Goal: Manage account settings

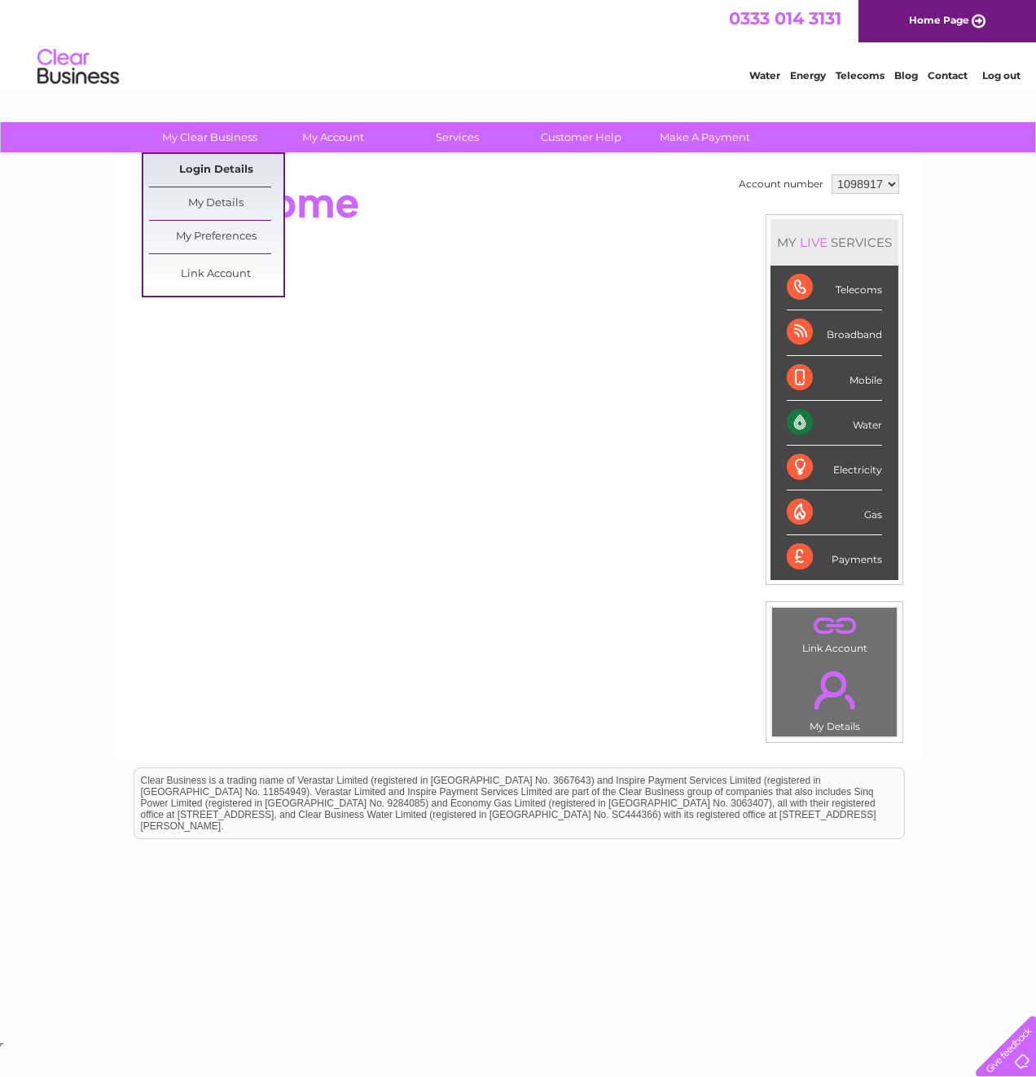
click at [225, 169] on link "Login Details" at bounding box center [216, 170] width 134 height 33
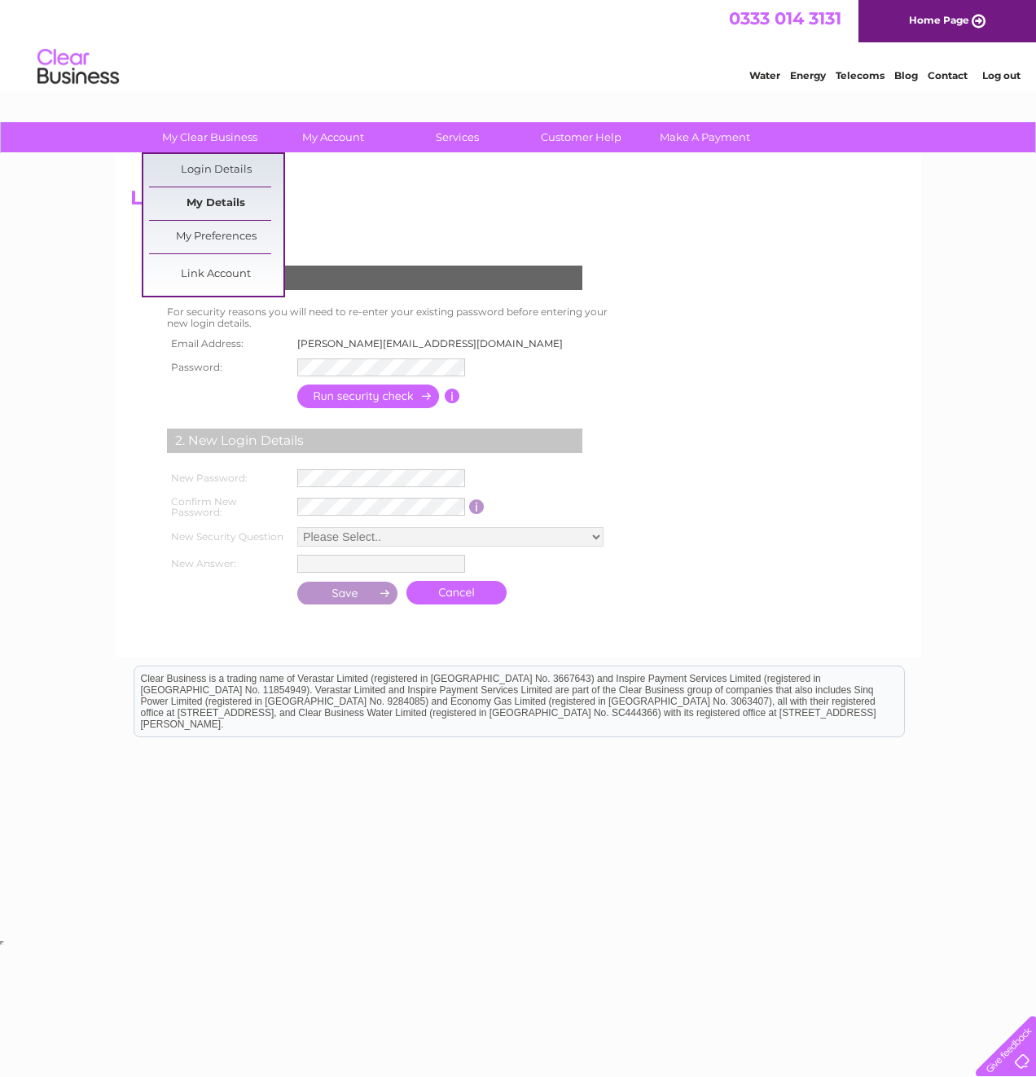
click at [216, 214] on link "My Details" at bounding box center [216, 203] width 134 height 33
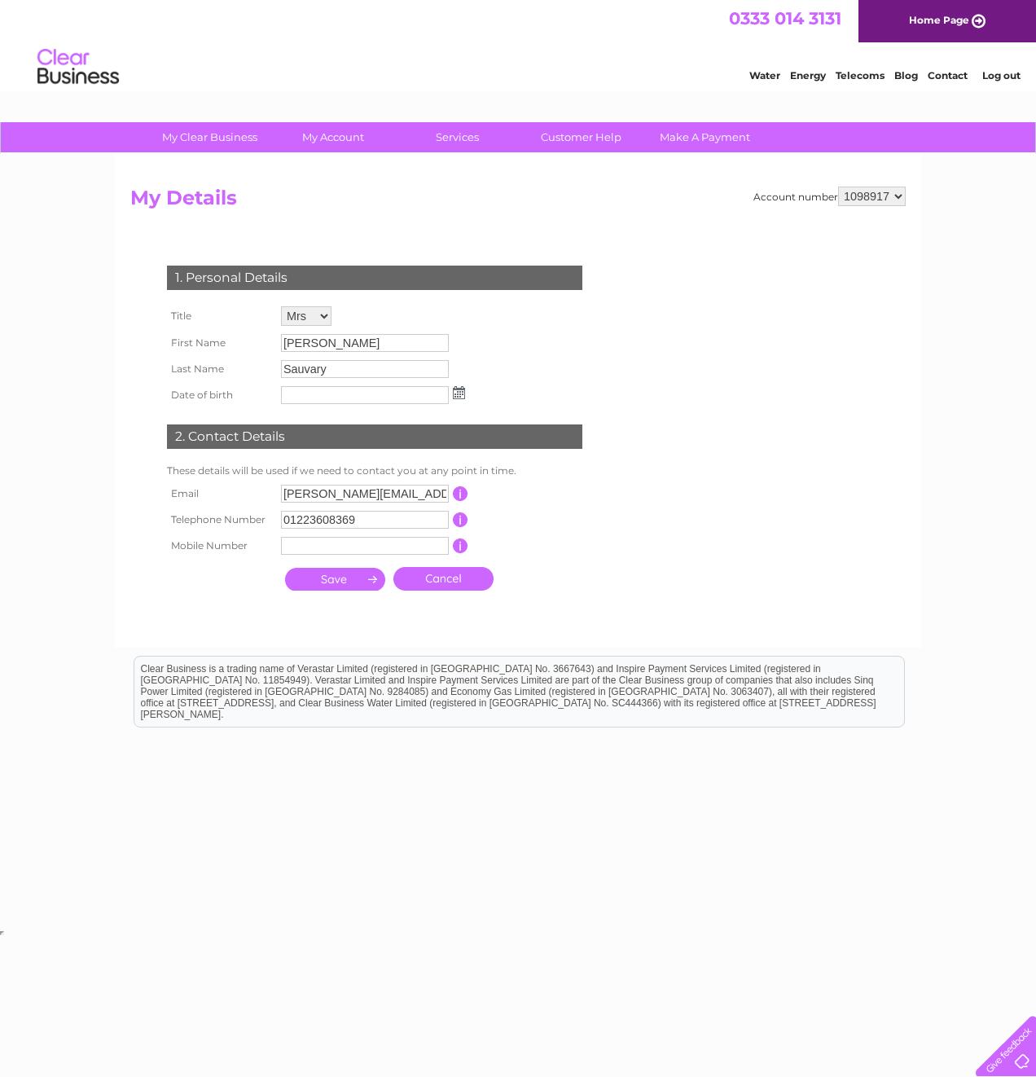
click at [887, 204] on select "1098917 1098920 1098925 1145575" at bounding box center [872, 197] width 68 height 20
click at [895, 202] on select "1098917 1098920 1098925 1145575" at bounding box center [872, 197] width 68 height 20
click at [1013, 1046] on div at bounding box center [1002, 1042] width 67 height 67
click at [68, 71] on img at bounding box center [78, 67] width 83 height 50
click at [901, 14] on link "Home Page" at bounding box center [948, 21] width 178 height 42
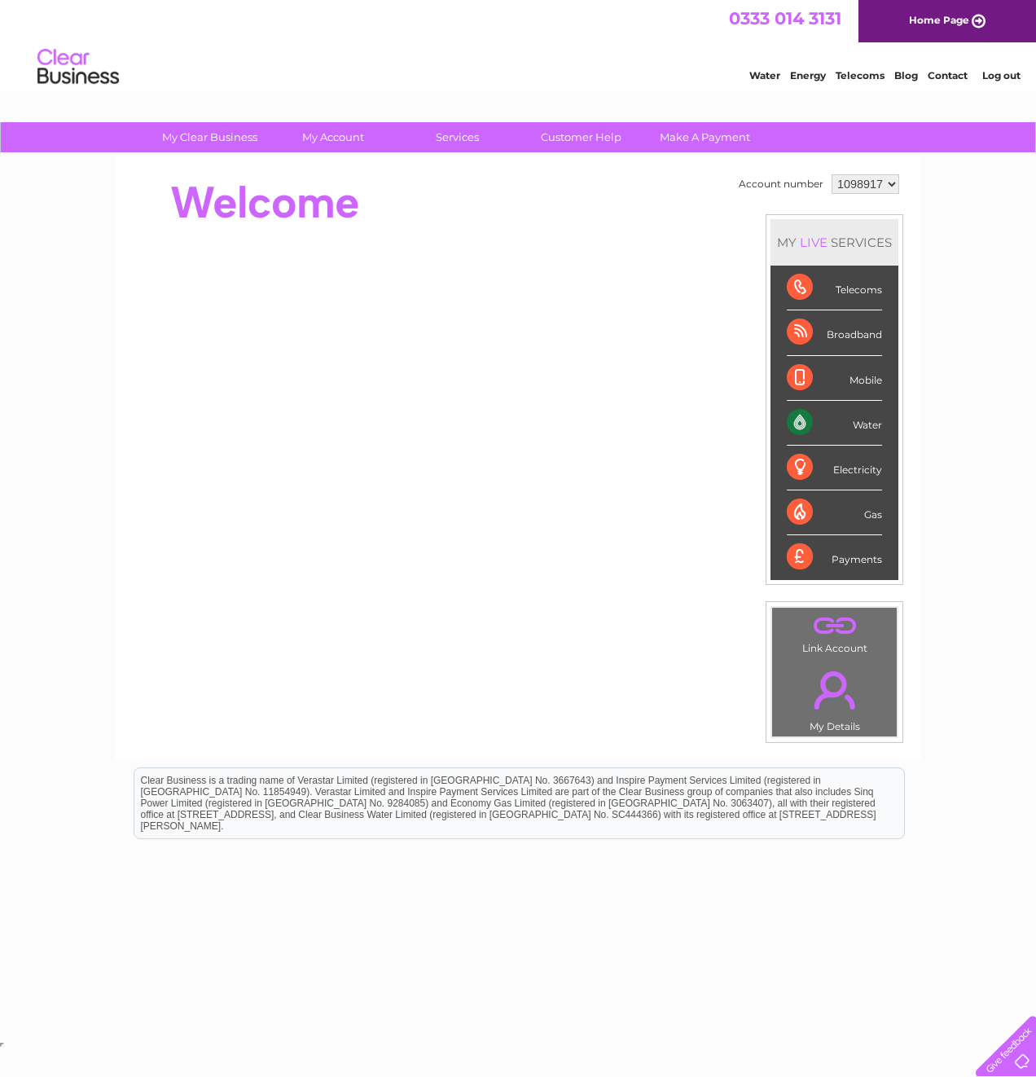
click at [860, 174] on td "1098917 1098920 1098925 1145575" at bounding box center [866, 184] width 76 height 28
click at [861, 183] on select "1098917 1098920 1098925 1145575" at bounding box center [866, 184] width 68 height 20
click at [832, 174] on select "1098917 1098920 1098925 1145575" at bounding box center [866, 184] width 68 height 20
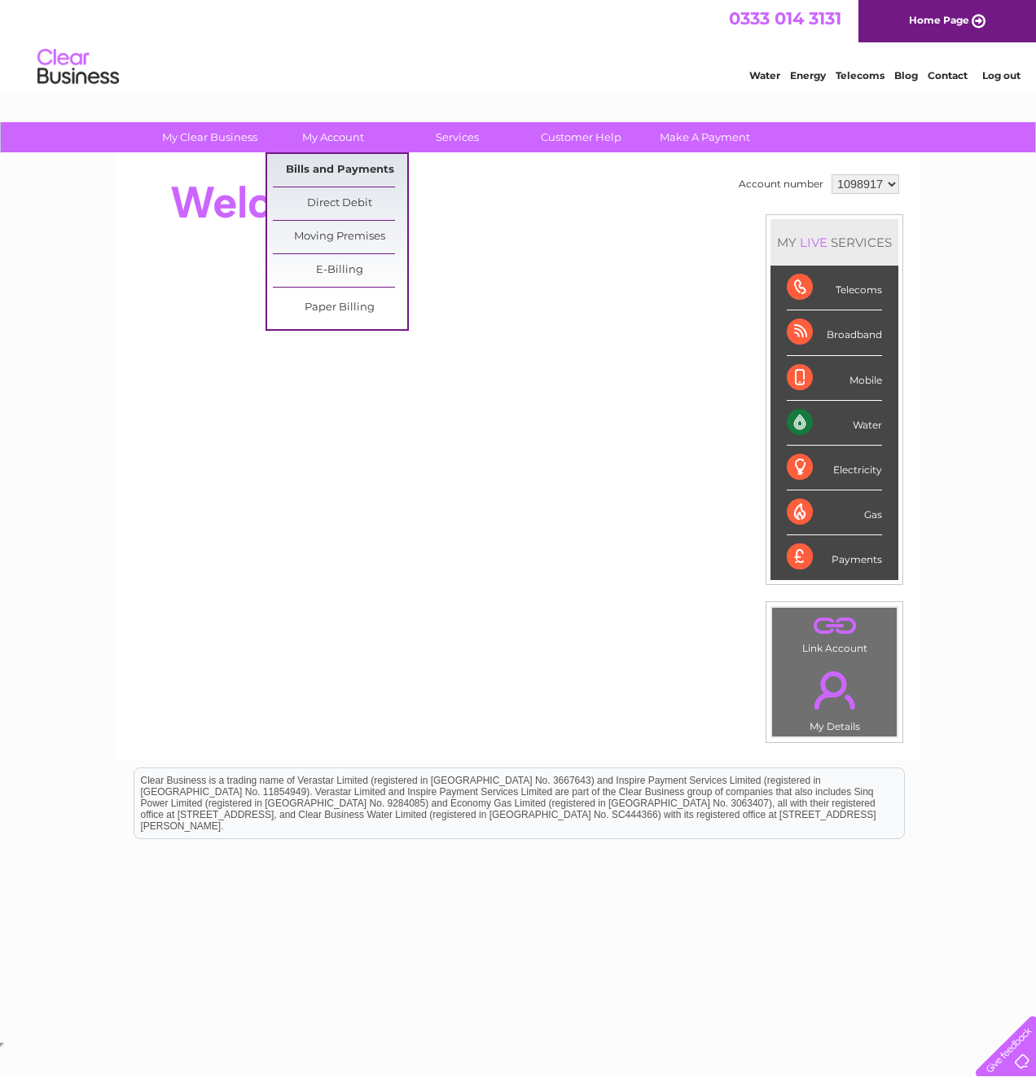
click at [329, 173] on link "Bills and Payments" at bounding box center [340, 170] width 134 height 33
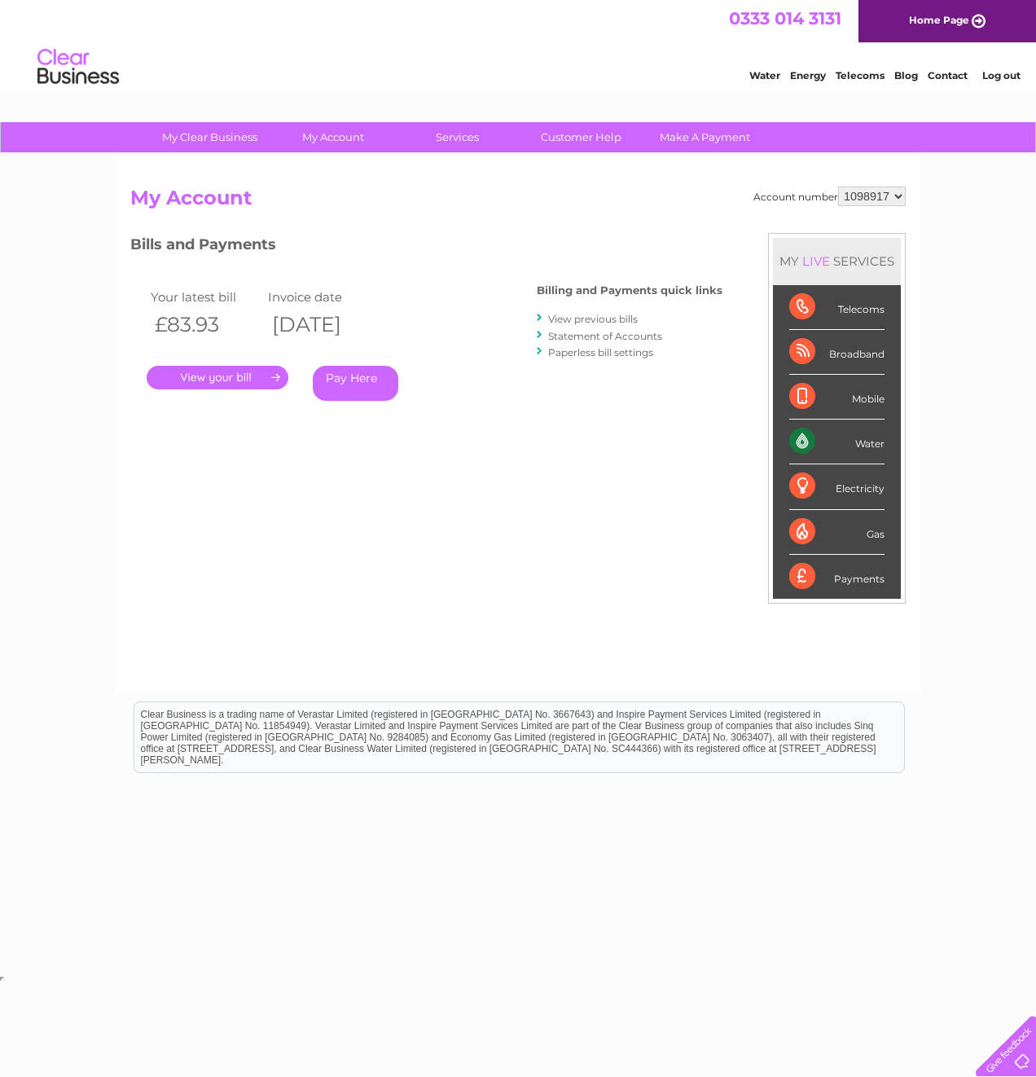
click at [872, 198] on select "1098917 1098920 1098925 1145575" at bounding box center [872, 197] width 68 height 20
drag, startPoint x: 694, startPoint y: 75, endPoint x: 745, endPoint y: 85, distance: 52.2
click at [694, 75] on div "Water Energy Telecoms Blog Contact Log out" at bounding box center [518, 68] width 1036 height 53
